Goal: Information Seeking & Learning: Learn about a topic

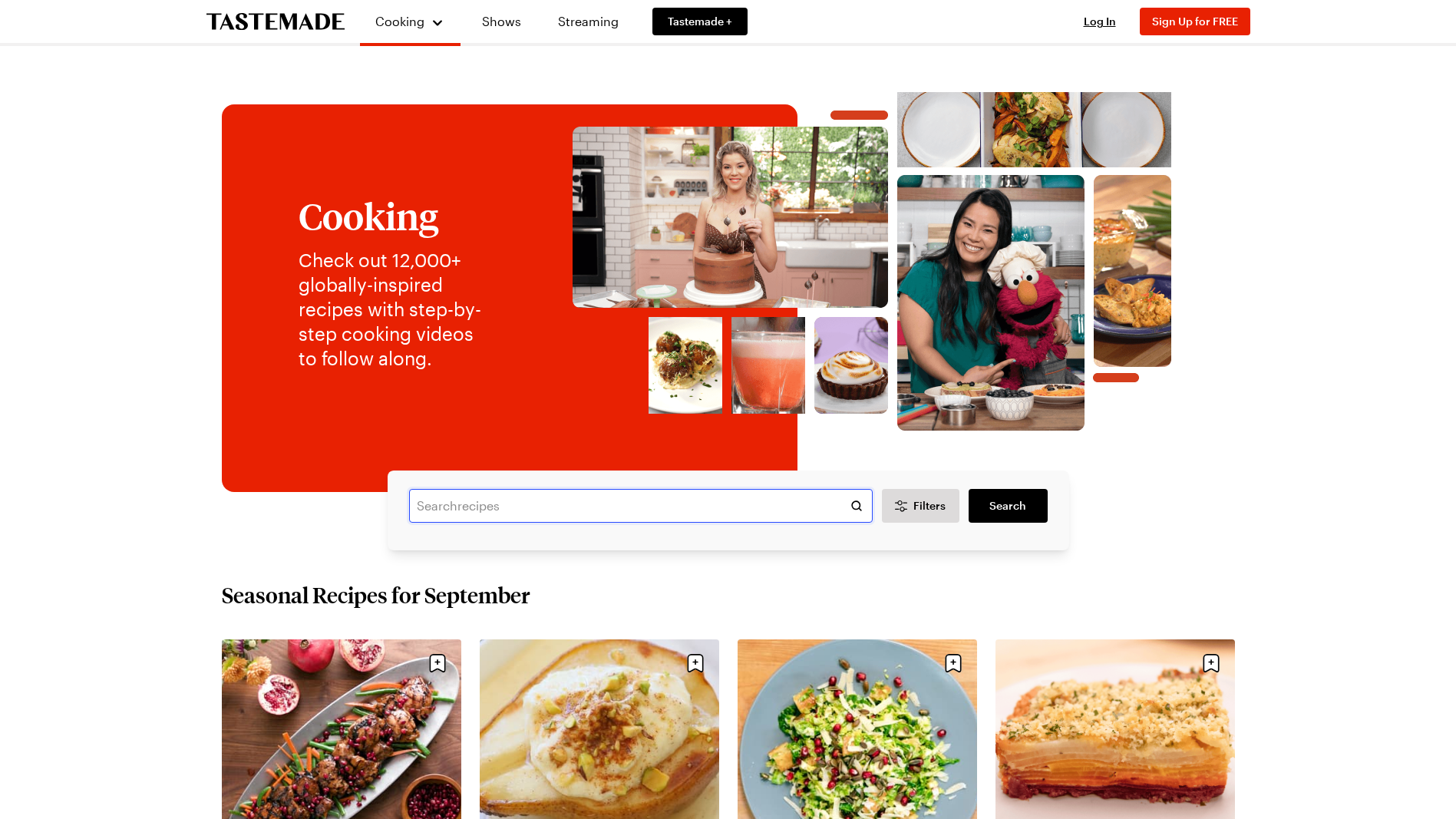
click at [498, 504] on input "text" at bounding box center [640, 506] width 464 height 34
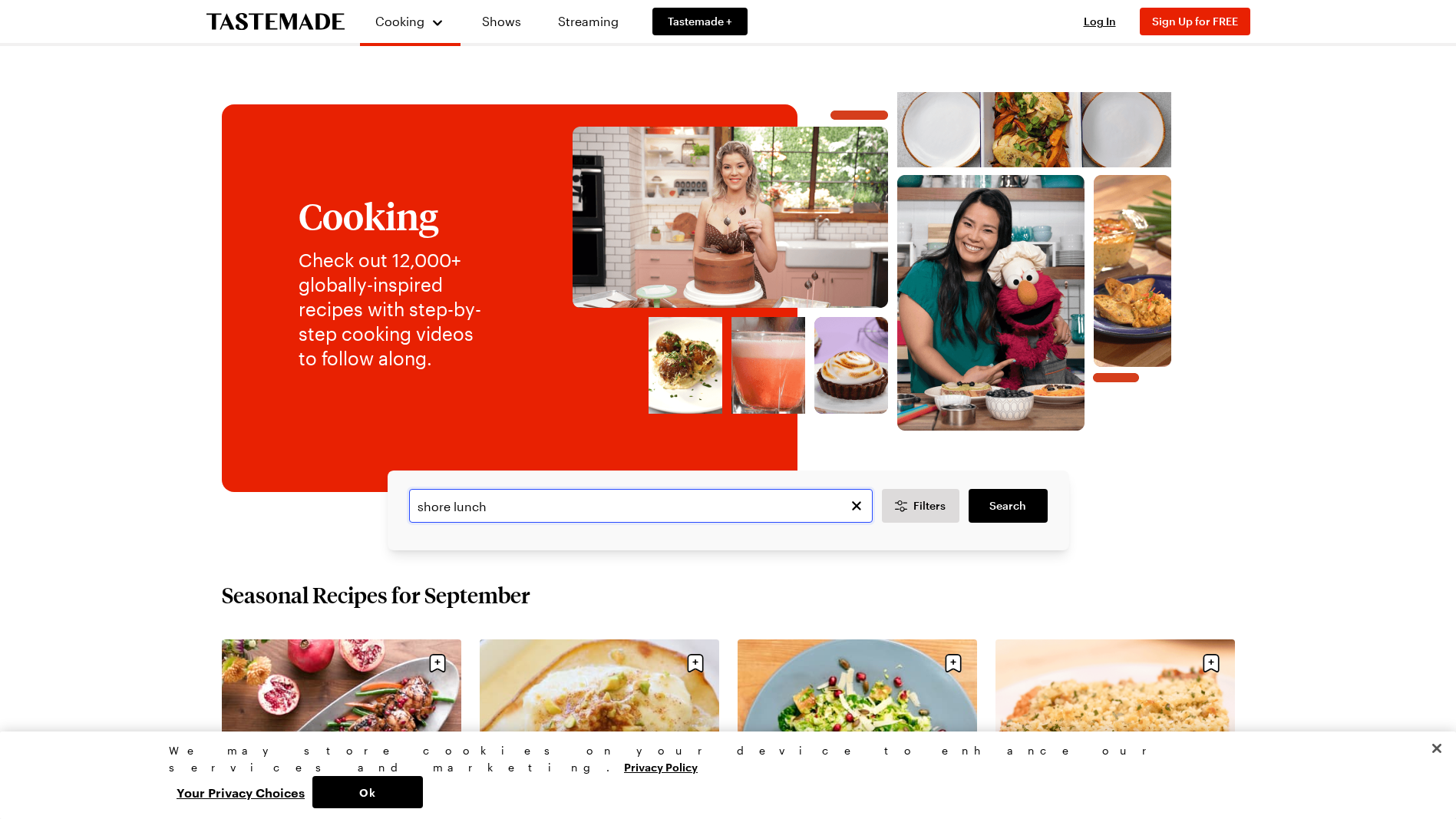
type input "shore lunch"
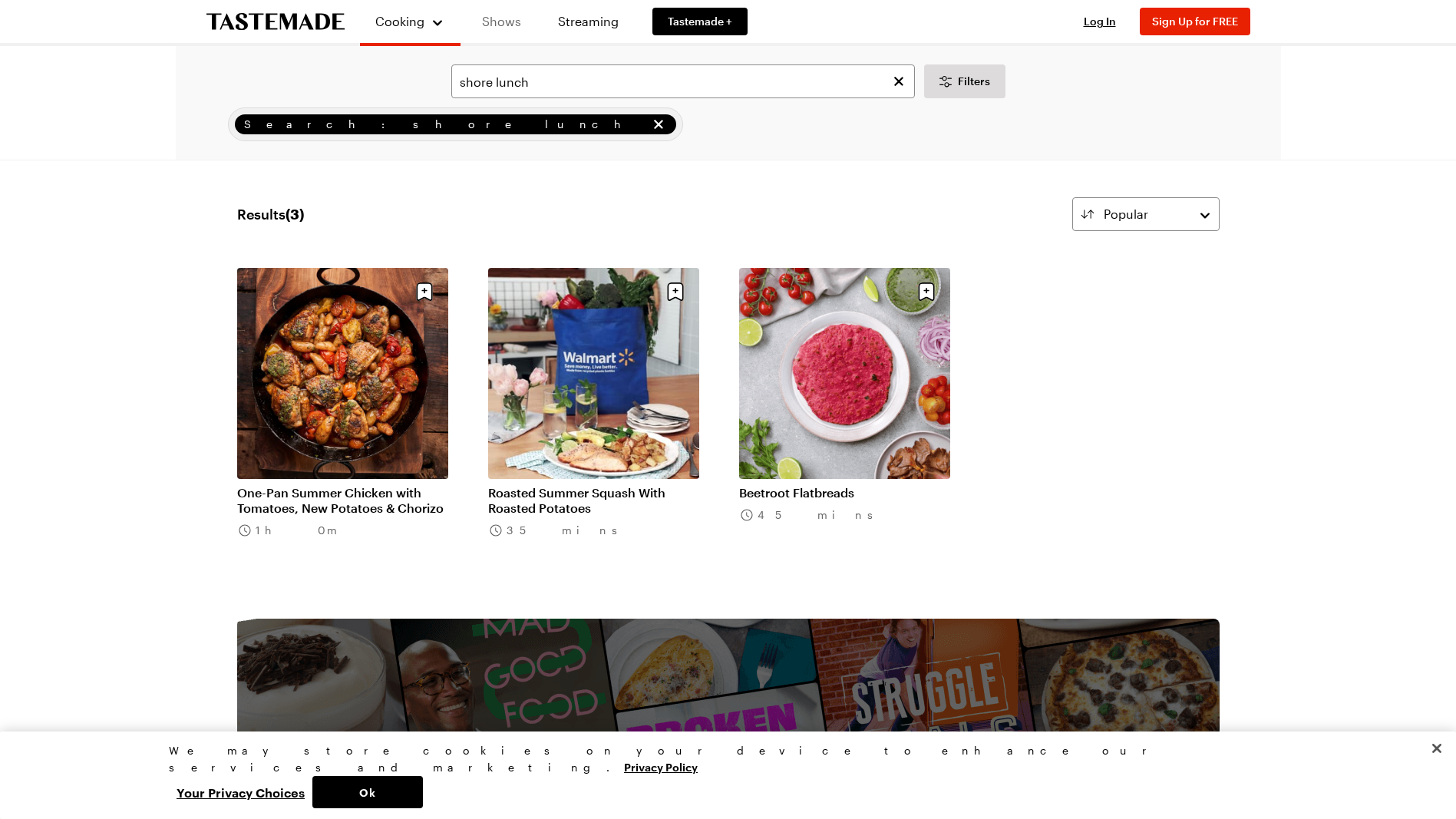
click at [494, 25] on link "Shows" at bounding box center [502, 22] width 70 height 43
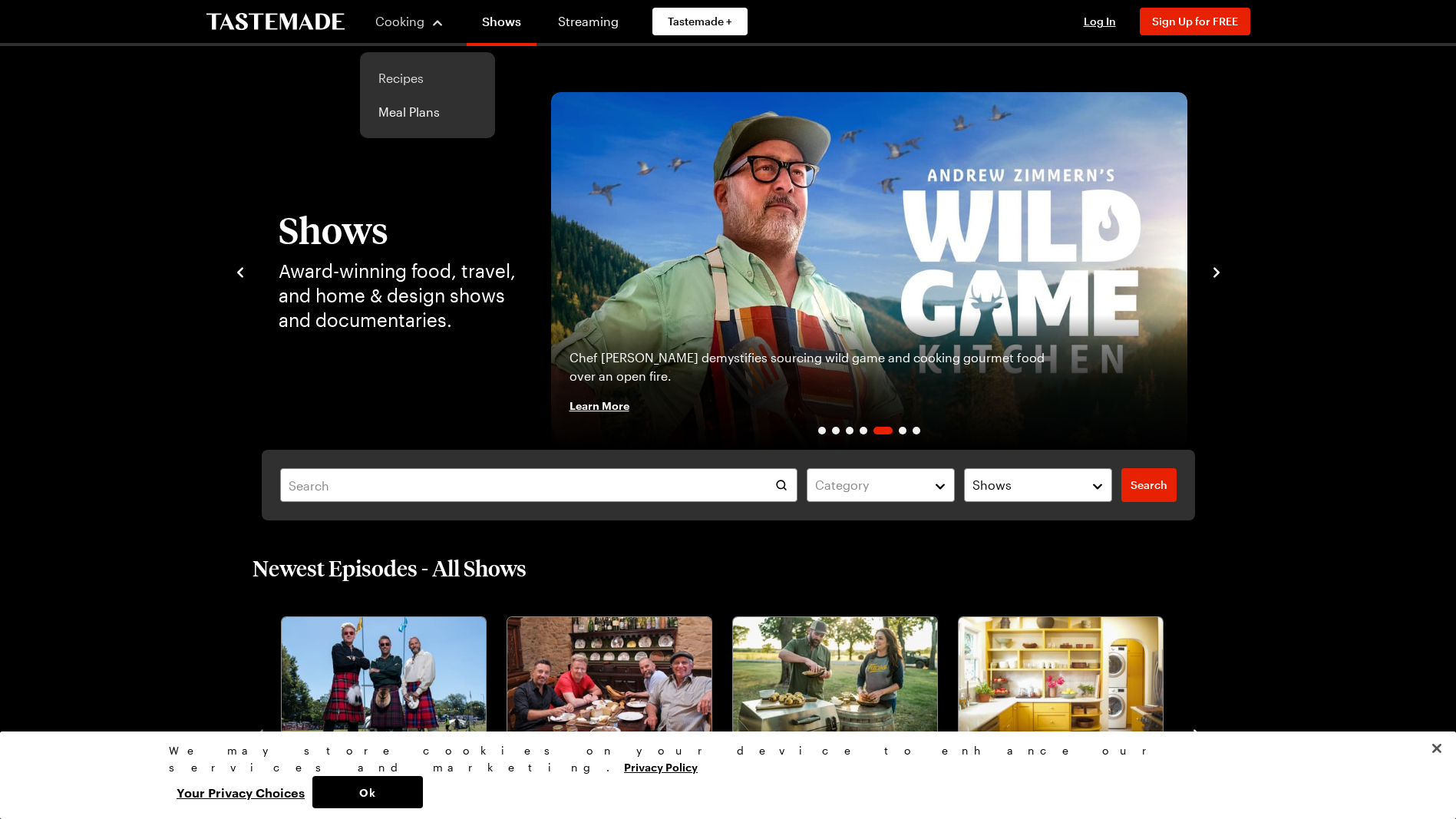
click at [403, 78] on link "Recipes" at bounding box center [427, 79] width 117 height 34
